Goal: Transaction & Acquisition: Purchase product/service

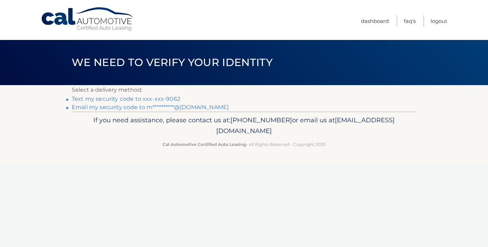
click at [149, 100] on link "Text my security code to xxx-xxx-9062" at bounding box center [126, 99] width 109 height 7
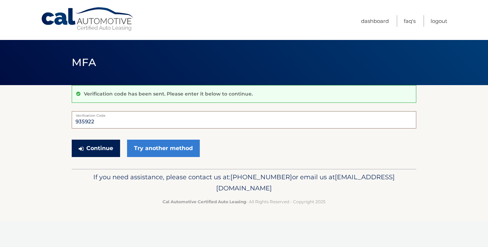
type input "935922"
click at [106, 146] on button "Continue" at bounding box center [96, 148] width 48 height 17
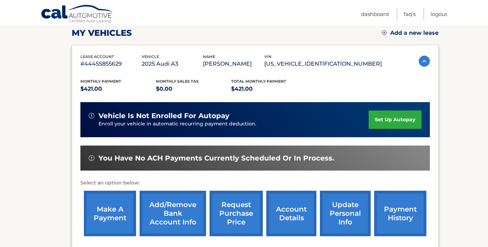
scroll to position [120, 0]
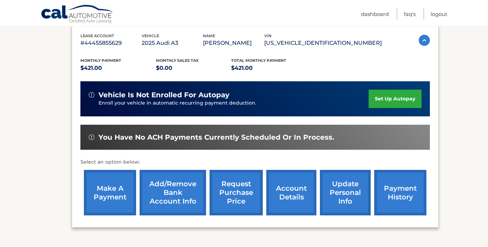
click at [107, 194] on link "make a payment" at bounding box center [110, 193] width 52 height 46
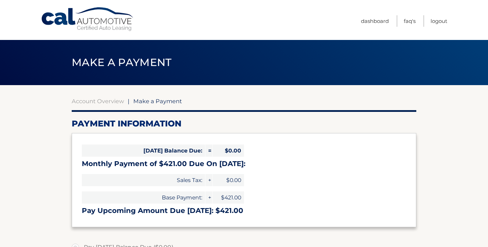
select select "M2ZiOGU0YWMtZDk2YS00ZjE3LWJkNTAtYTk0YzcxYjg1OGFj"
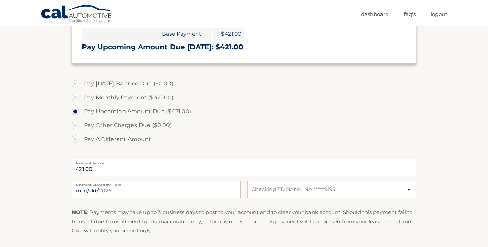
scroll to position [178, 0]
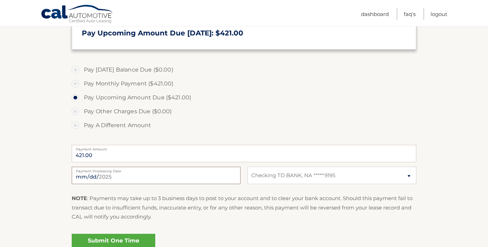
click at [99, 178] on input "2025-09-18" at bounding box center [156, 175] width 169 height 17
type input "2025-09-19"
click at [147, 190] on div "2025-09-19 Payment Processing Date This payment is scheduled after your grace p…" at bounding box center [244, 179] width 345 height 25
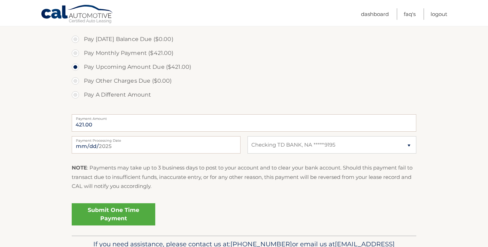
scroll to position [208, 0]
click at [124, 212] on link "Submit One Time Payment" at bounding box center [114, 215] width 84 height 22
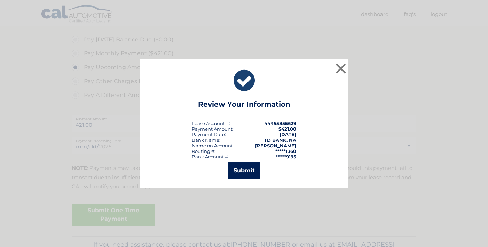
click at [243, 171] on button "Submit" at bounding box center [244, 171] width 32 height 17
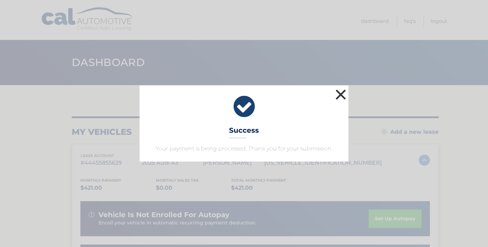
click at [343, 93] on button "×" at bounding box center [341, 95] width 14 height 14
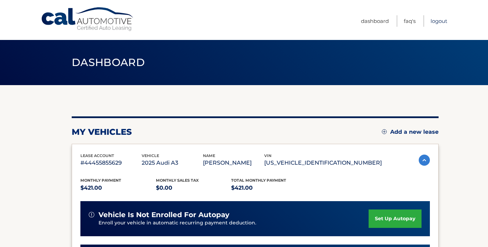
click at [436, 20] on link "Logout" at bounding box center [439, 20] width 17 height 11
